Goal: Task Accomplishment & Management: Manage account settings

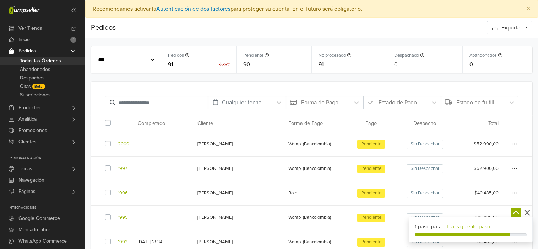
click at [128, 145] on link "2000" at bounding box center [123, 144] width 11 height 7
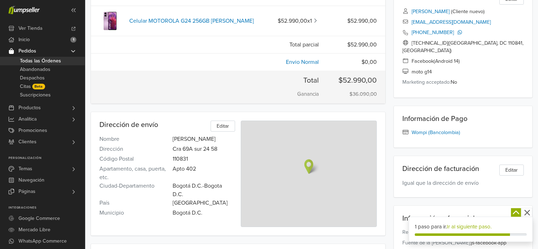
scroll to position [5, 0]
